Goal: Information Seeking & Learning: Learn about a topic

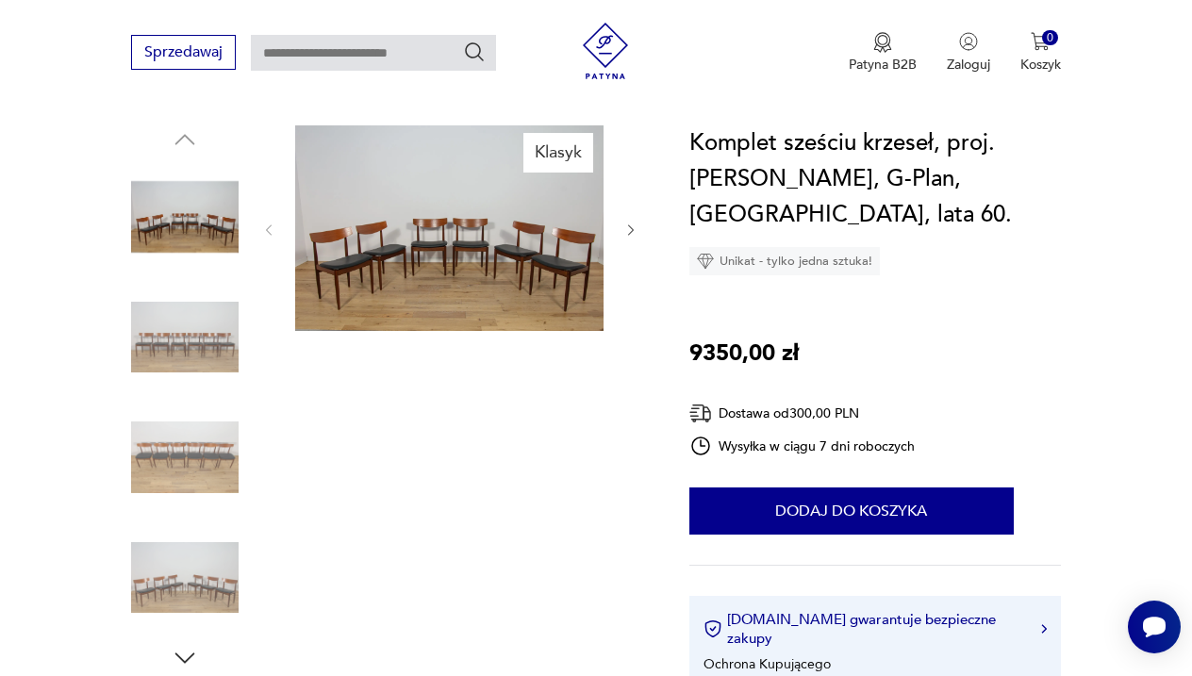
click at [206, 302] on img at bounding box center [185, 338] width 108 height 108
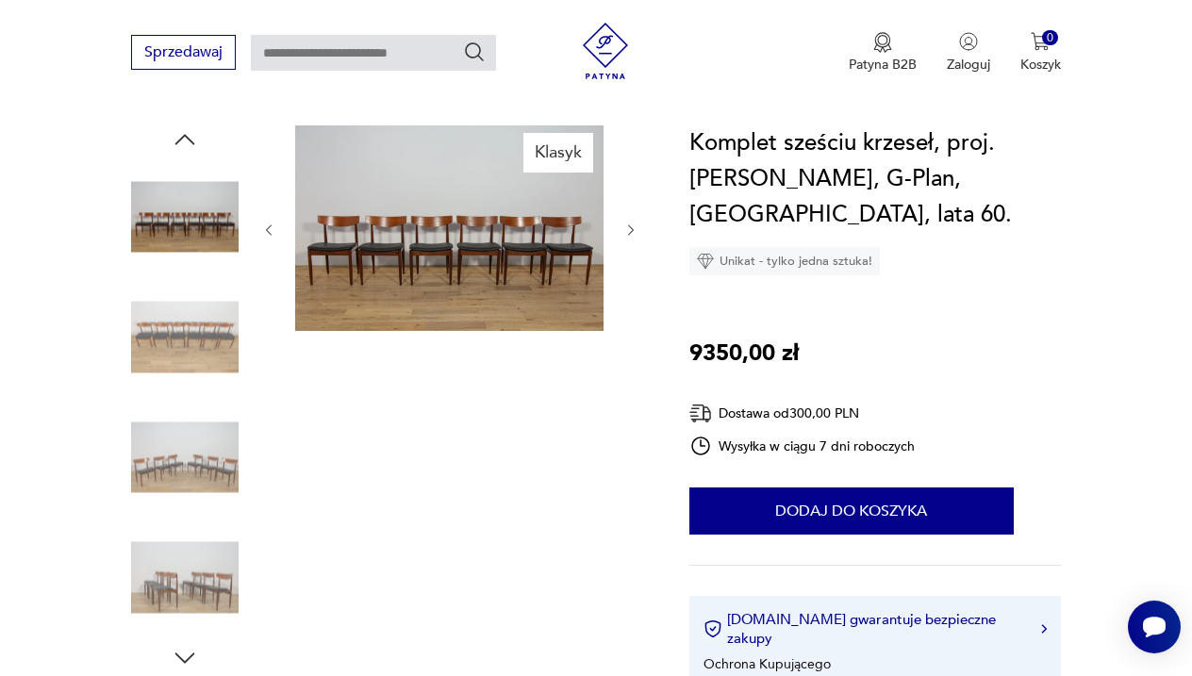
click at [627, 223] on icon "button" at bounding box center [630, 230] width 15 height 15
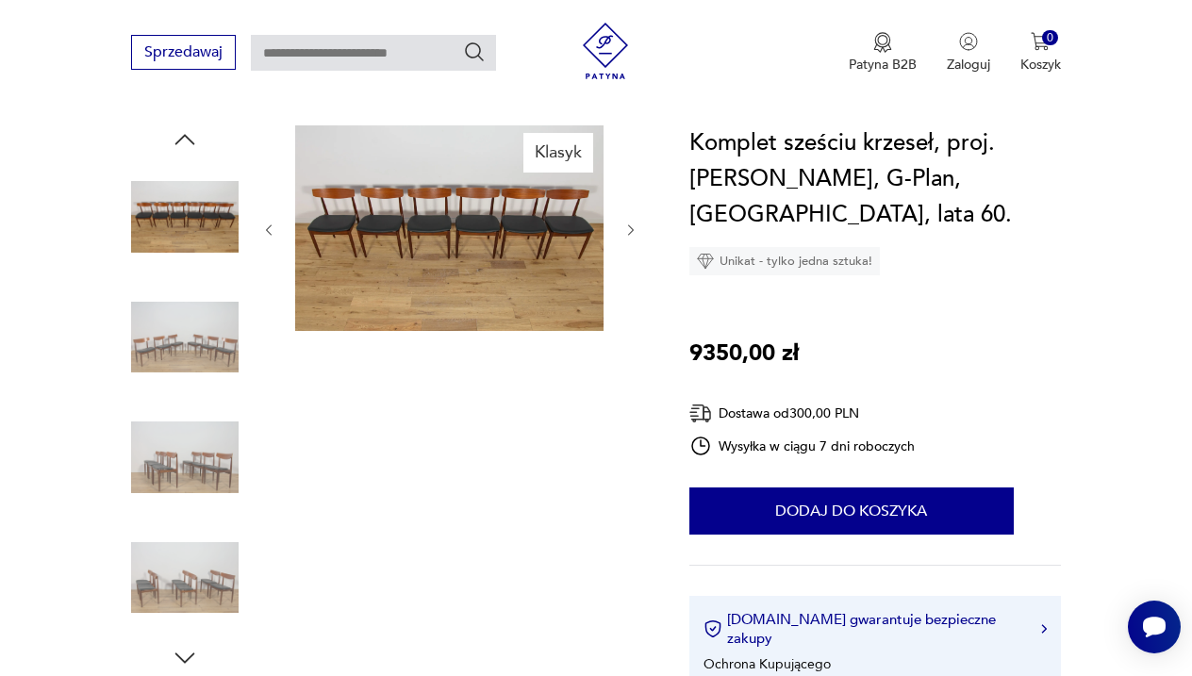
click at [628, 223] on icon "button" at bounding box center [630, 230] width 15 height 15
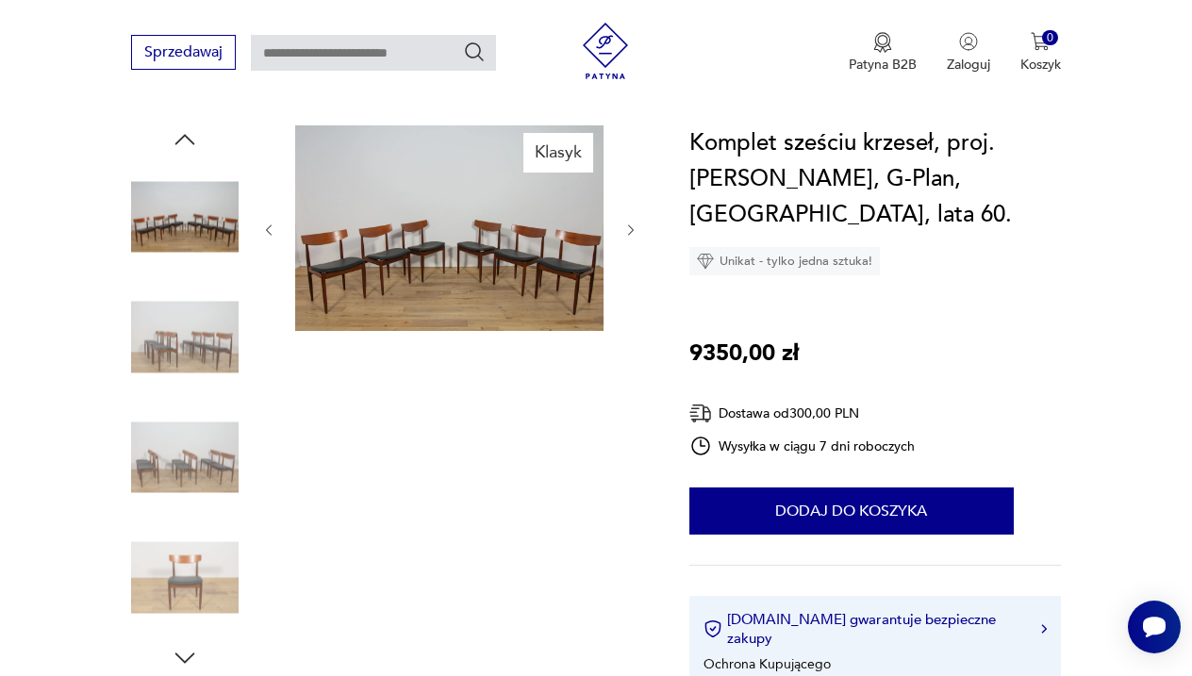
click at [628, 223] on icon "button" at bounding box center [630, 230] width 15 height 15
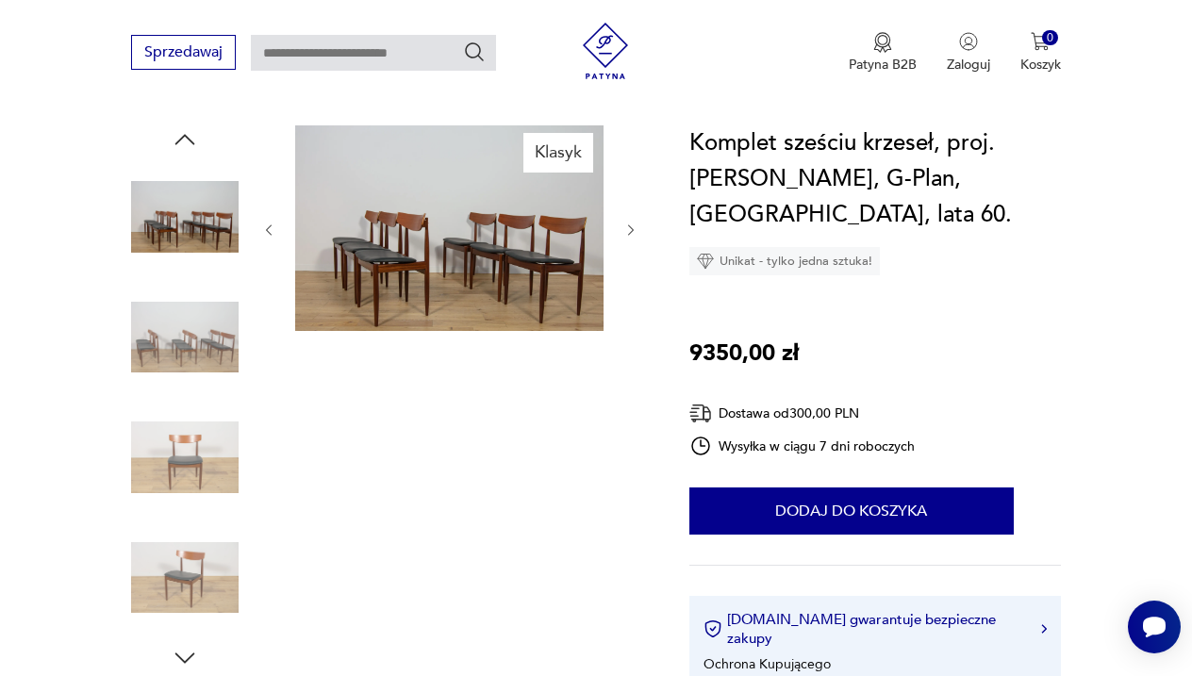
click at [628, 223] on icon "button" at bounding box center [630, 230] width 15 height 15
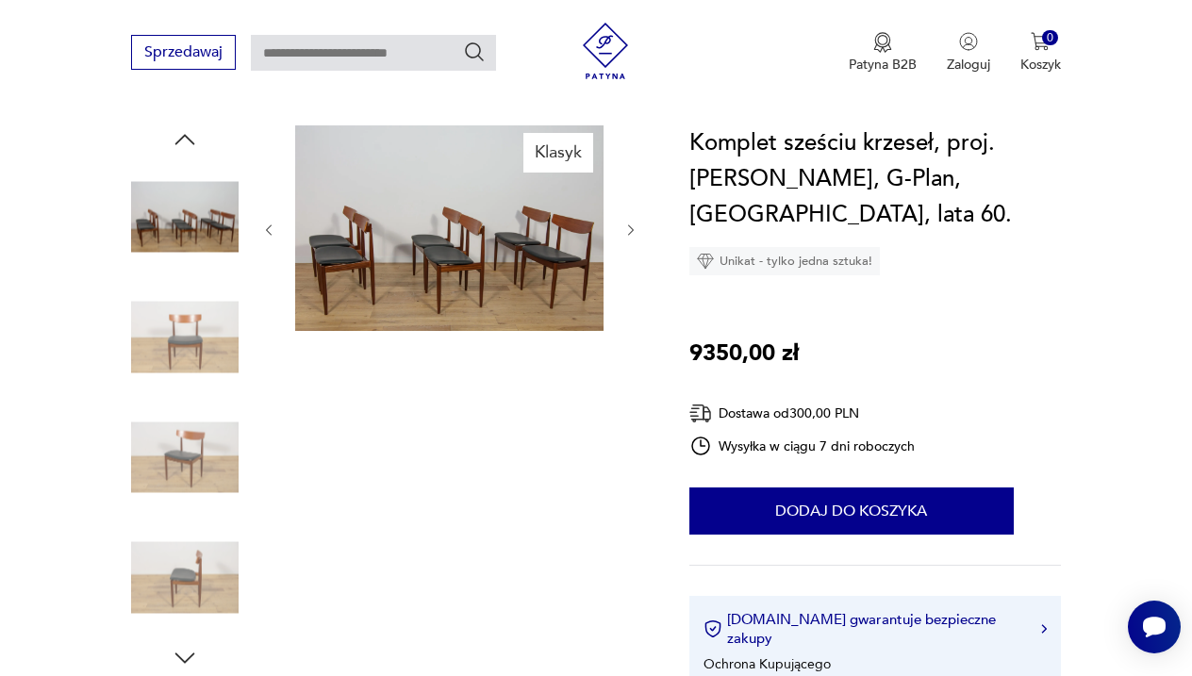
click at [628, 223] on icon "button" at bounding box center [630, 230] width 15 height 15
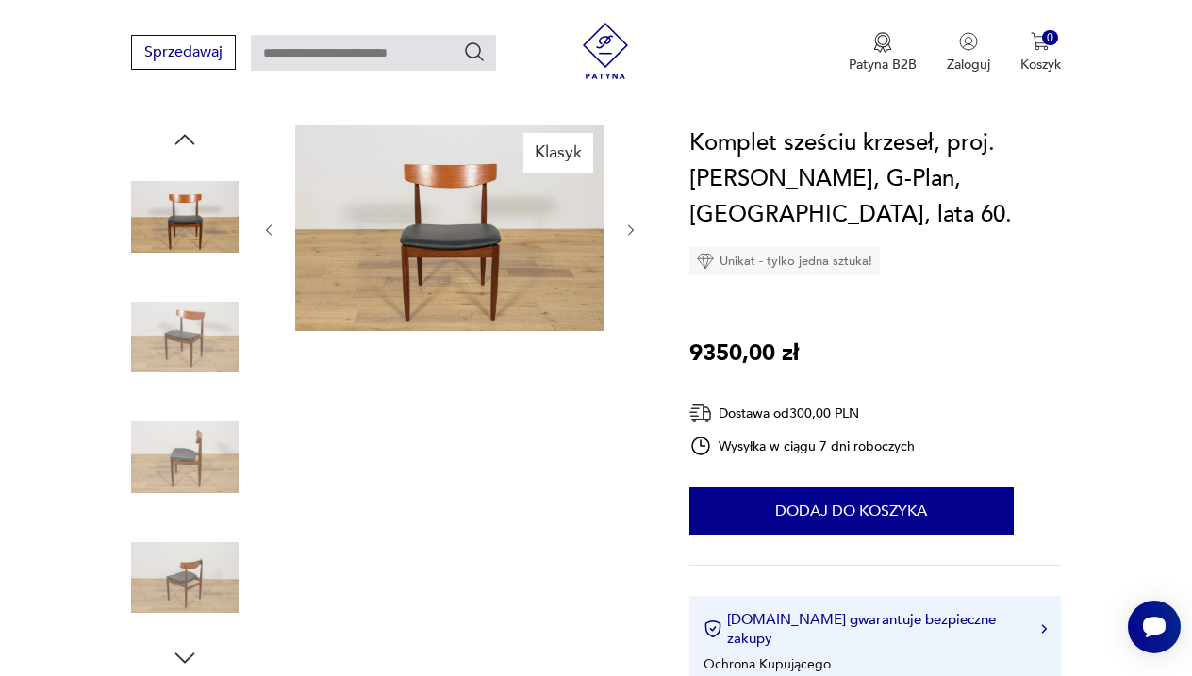
click at [536, 252] on img at bounding box center [449, 228] width 308 height 206
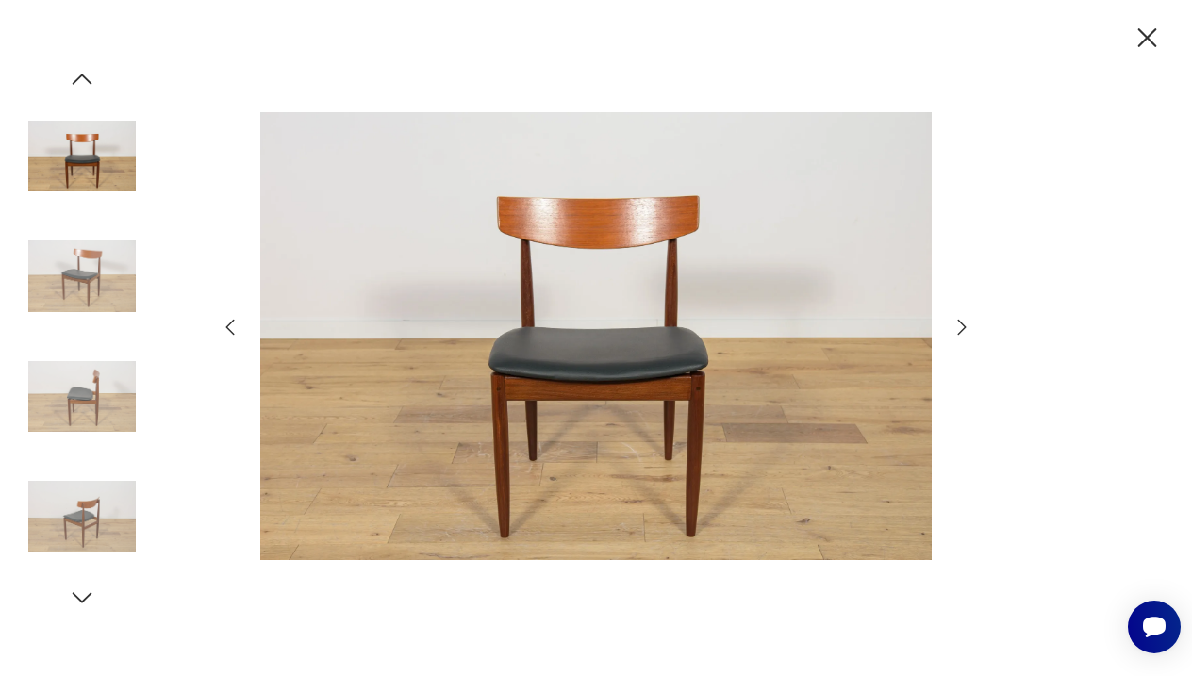
click at [968, 326] on icon "button" at bounding box center [962, 327] width 23 height 23
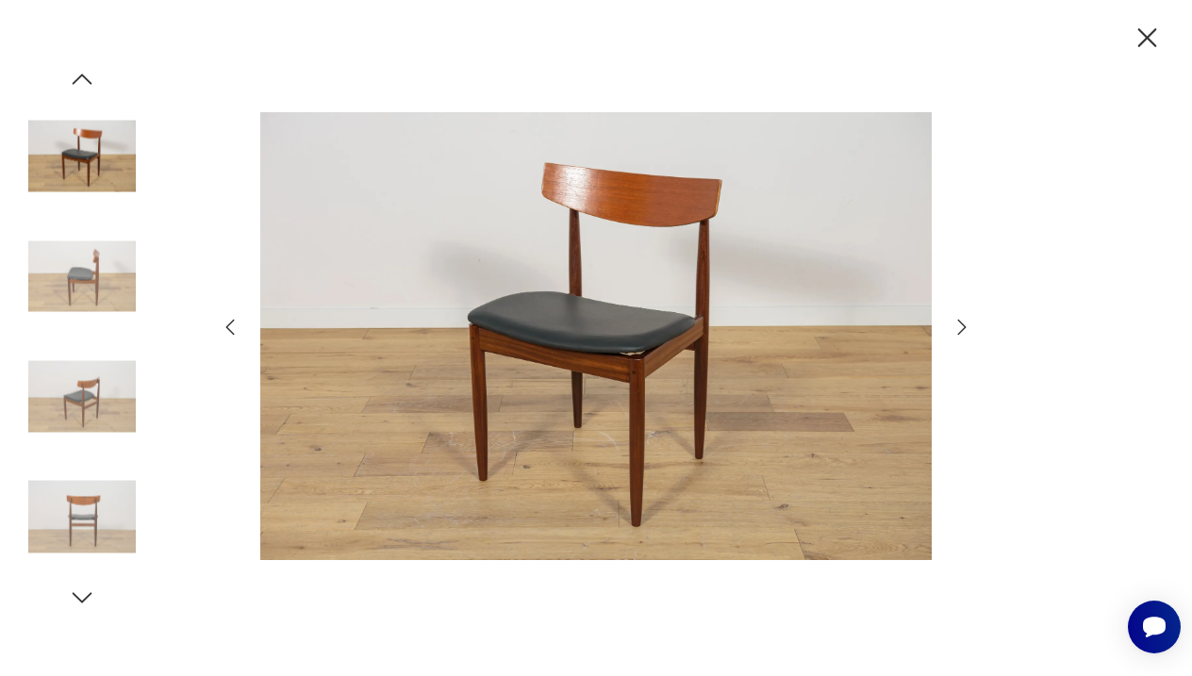
click at [969, 332] on icon "button" at bounding box center [962, 327] width 23 height 23
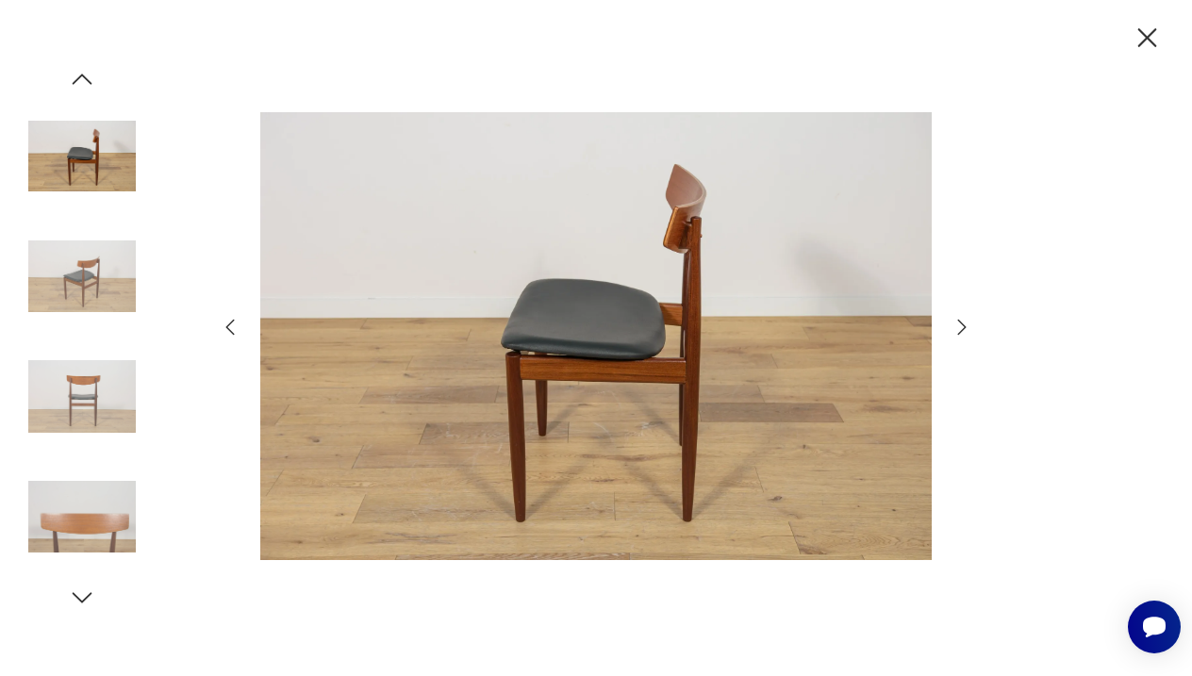
click at [969, 333] on icon "button" at bounding box center [962, 327] width 23 height 23
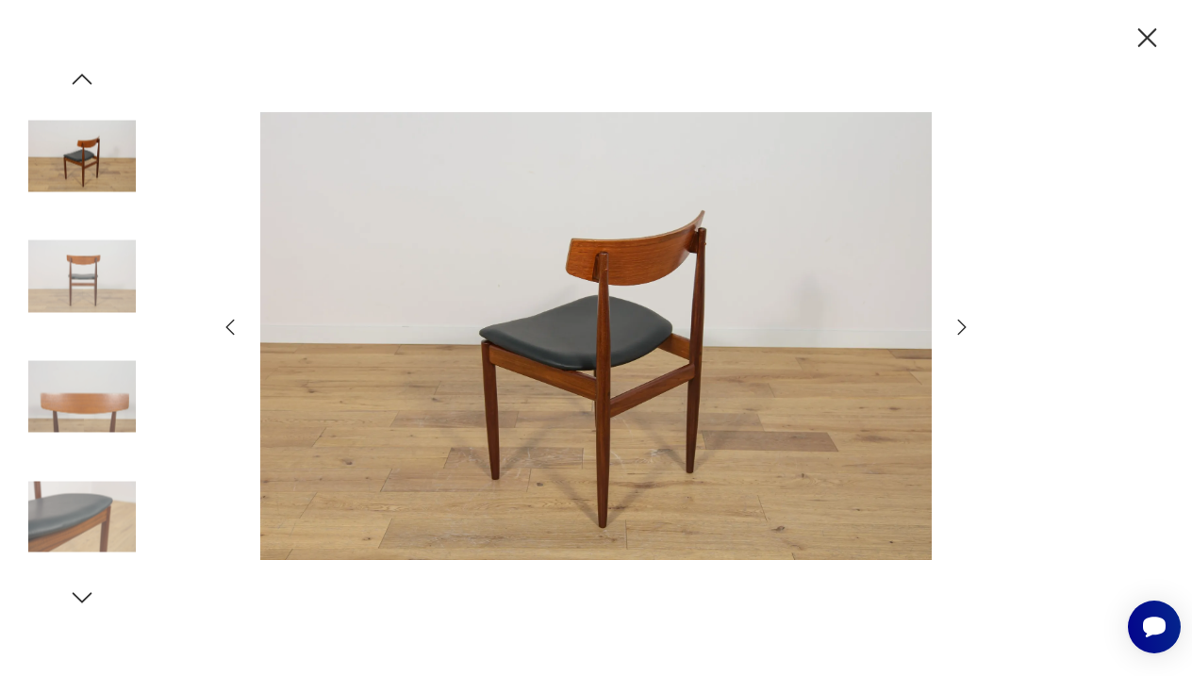
click at [969, 333] on icon "button" at bounding box center [962, 327] width 23 height 23
